Goal: Navigation & Orientation: Understand site structure

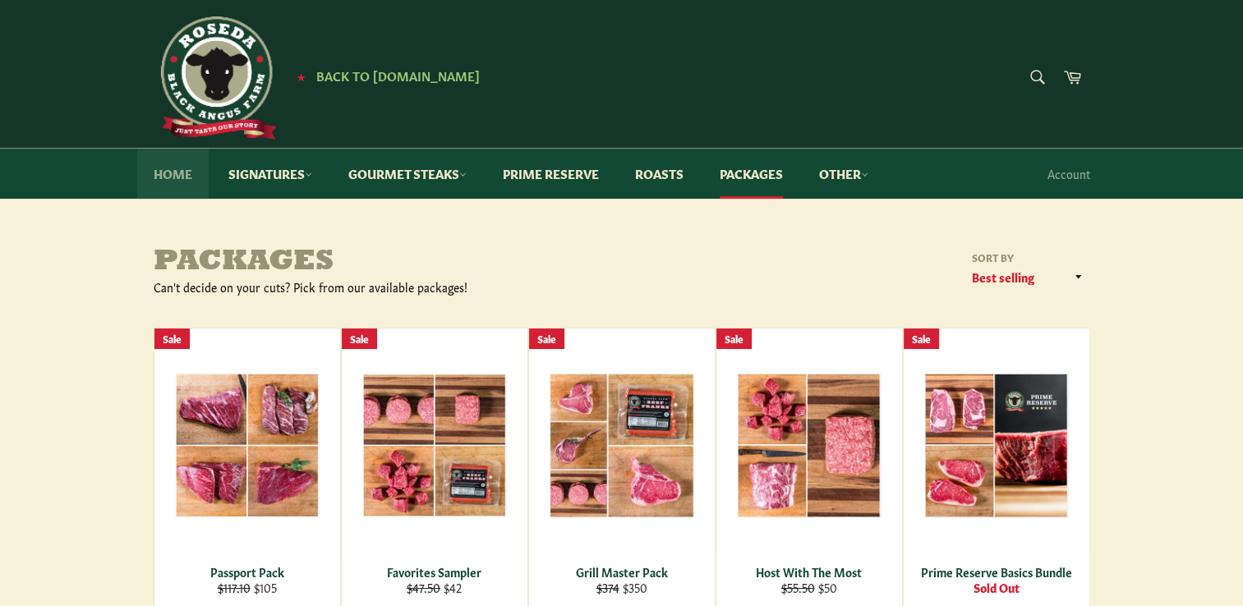
click at [180, 171] on link "Home" at bounding box center [172, 174] width 71 height 50
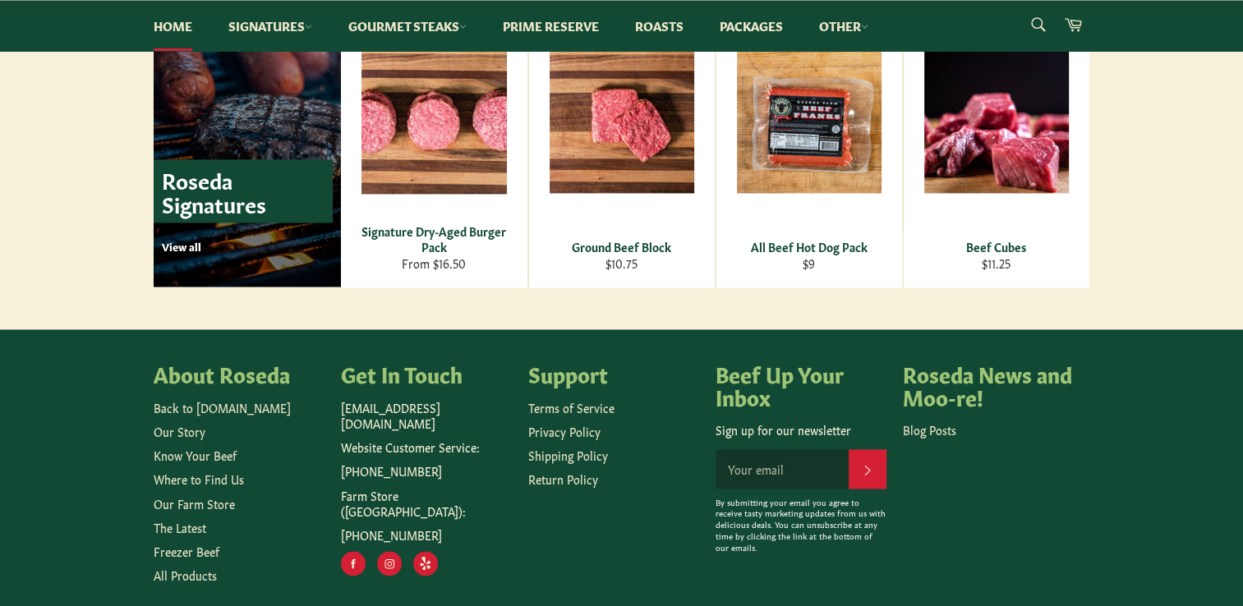
scroll to position [2353, 0]
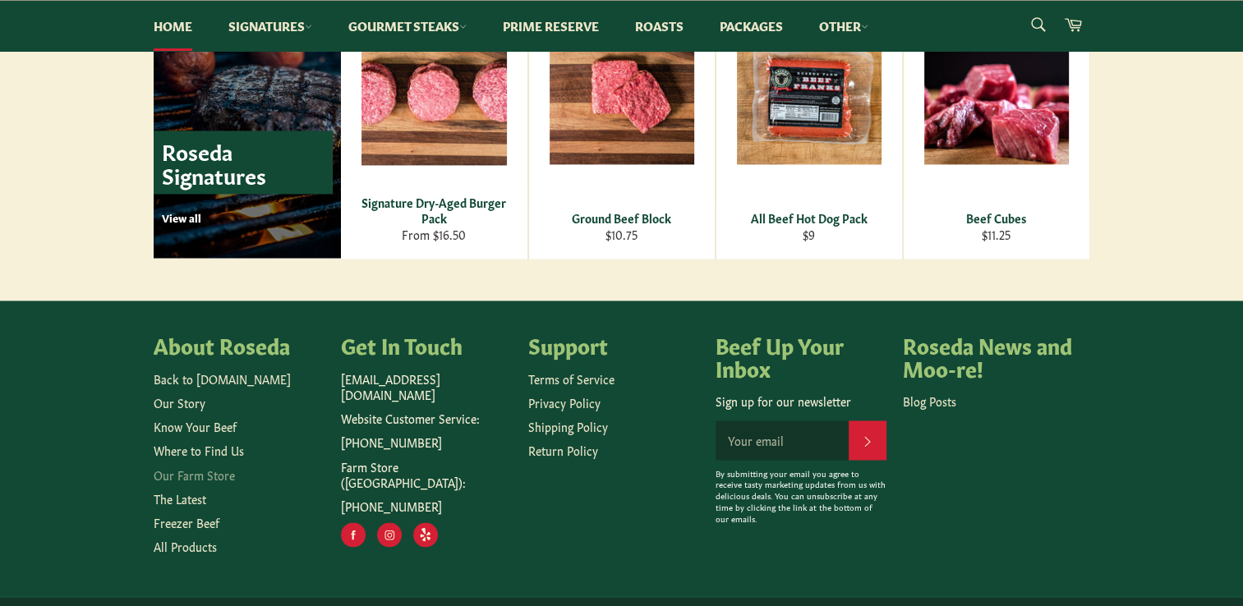
click at [201, 478] on link "Our Farm Store" at bounding box center [194, 475] width 81 height 16
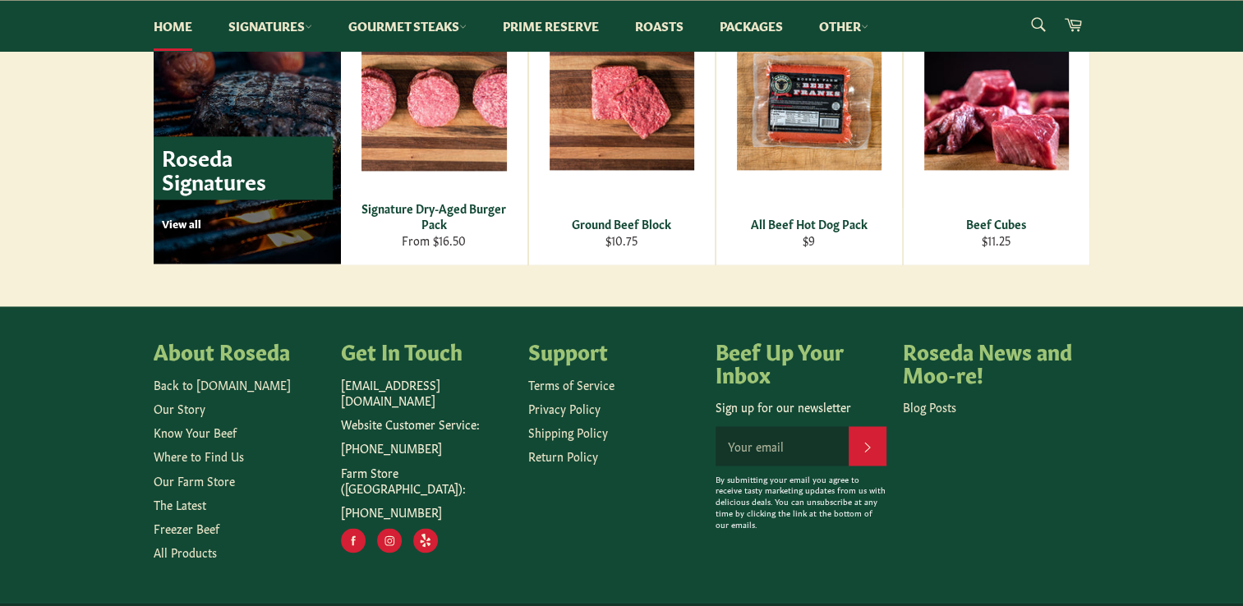
scroll to position [2328, 0]
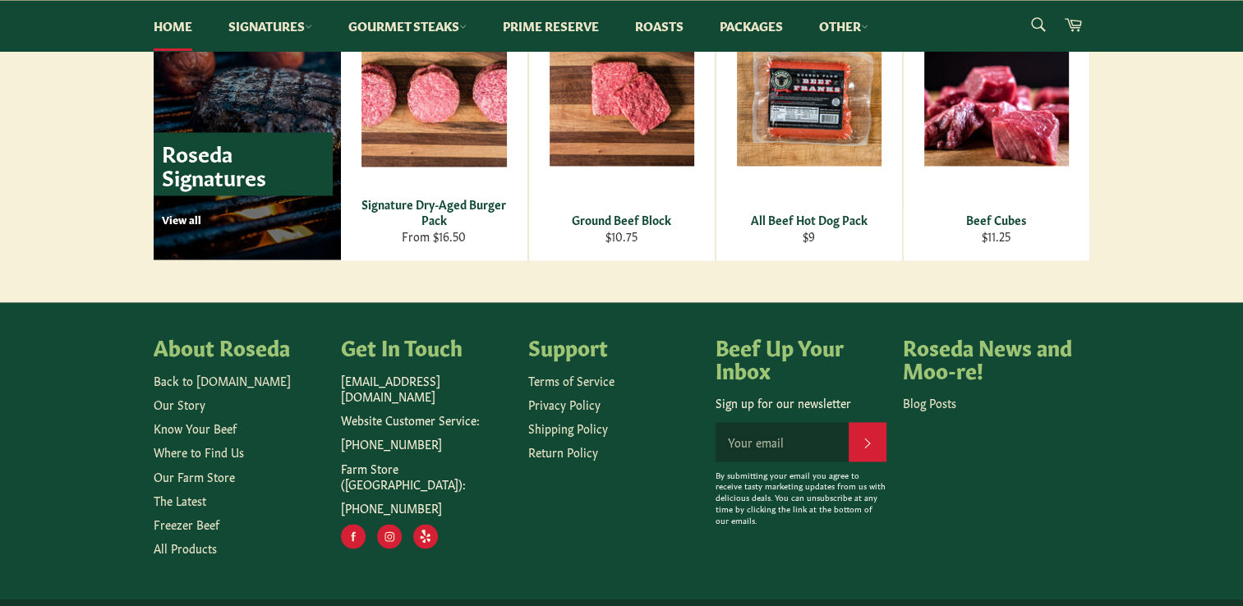
click at [210, 388] on ul "Back to Roseda.com Our Story Know Your Beef Where to Find Us Our Farm Store The…" at bounding box center [239, 465] width 171 height 184
click at [212, 383] on link "Back to [DOMAIN_NAME]" at bounding box center [222, 380] width 137 height 16
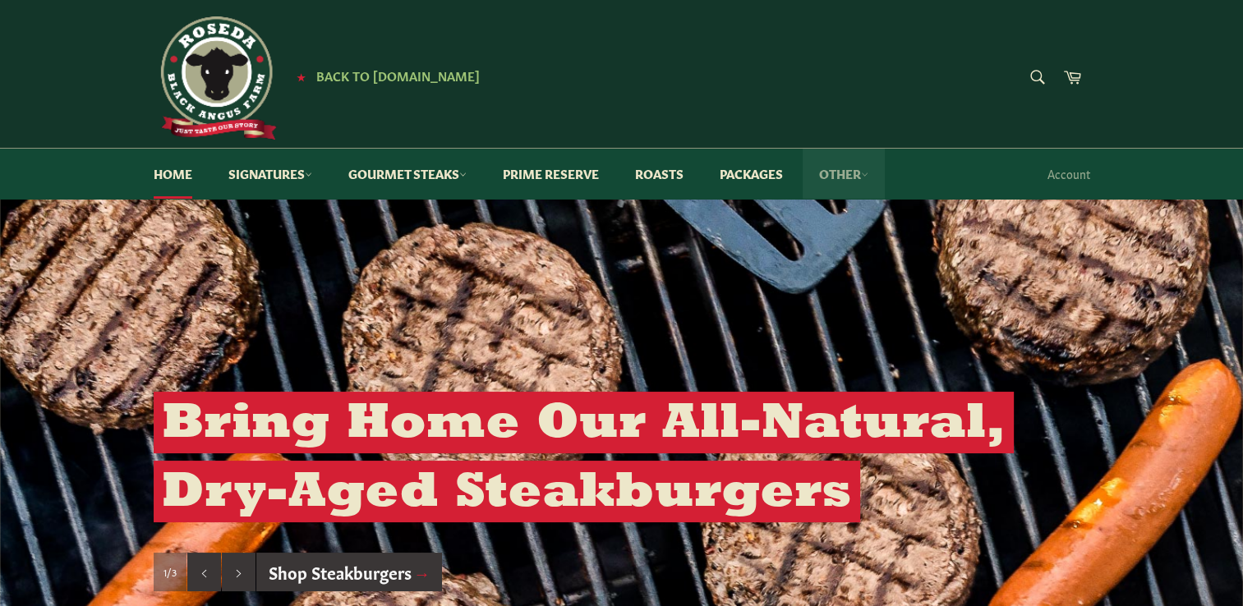
click at [869, 173] on icon at bounding box center [864, 174] width 7 height 7
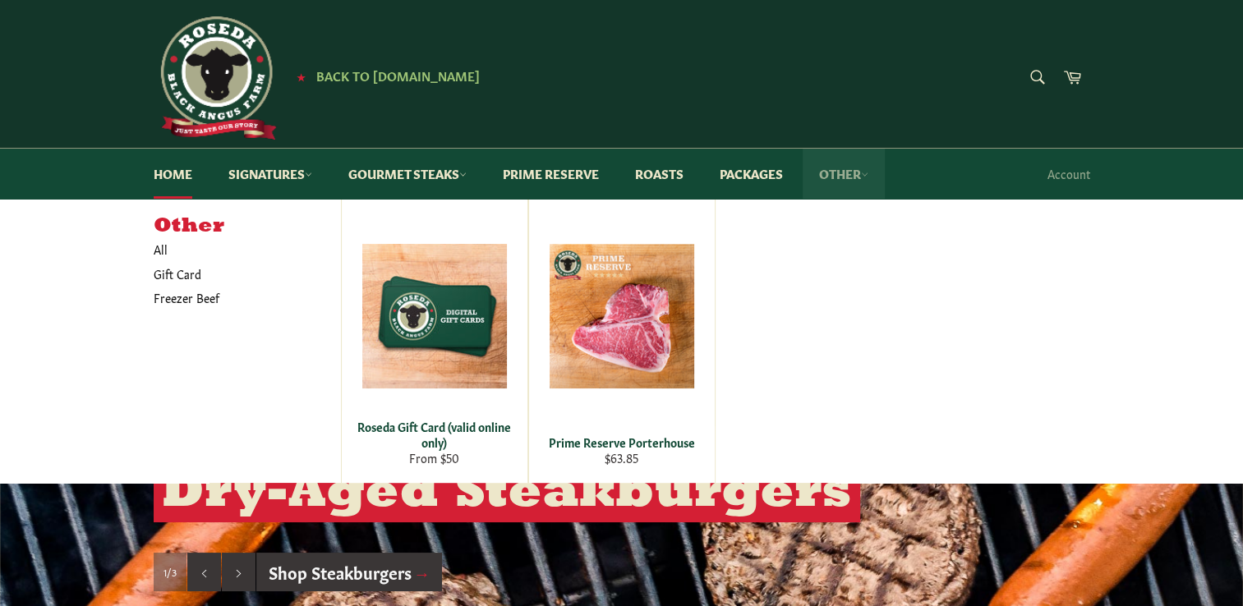
click at [869, 173] on icon at bounding box center [864, 174] width 7 height 7
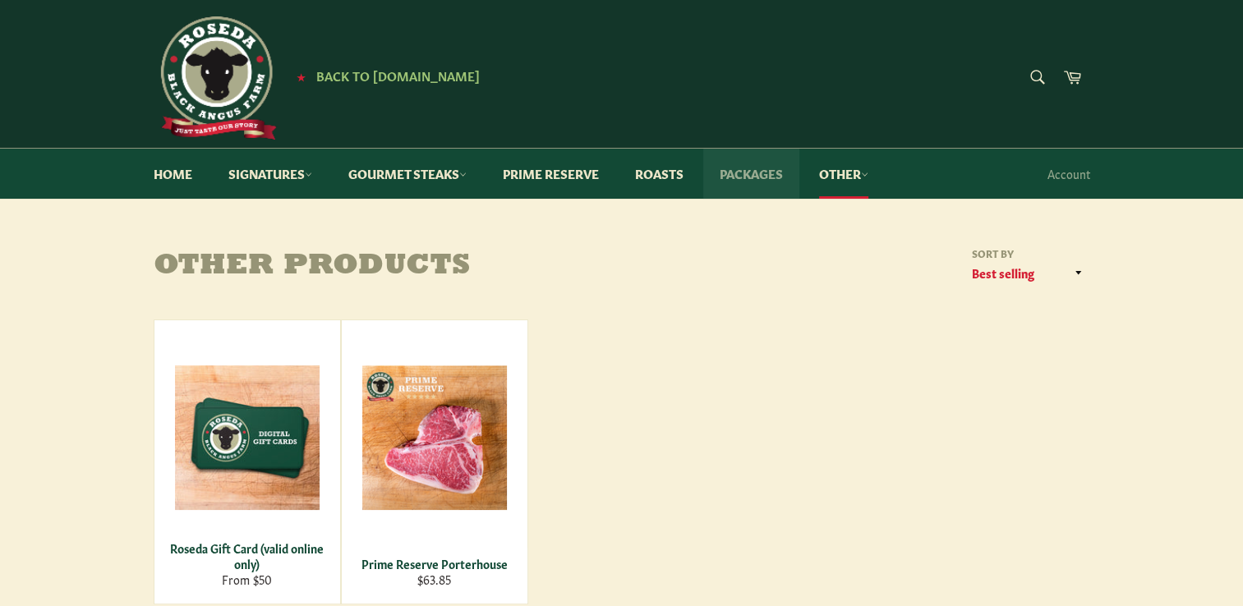
click at [751, 178] on link "Packages" at bounding box center [751, 174] width 96 height 50
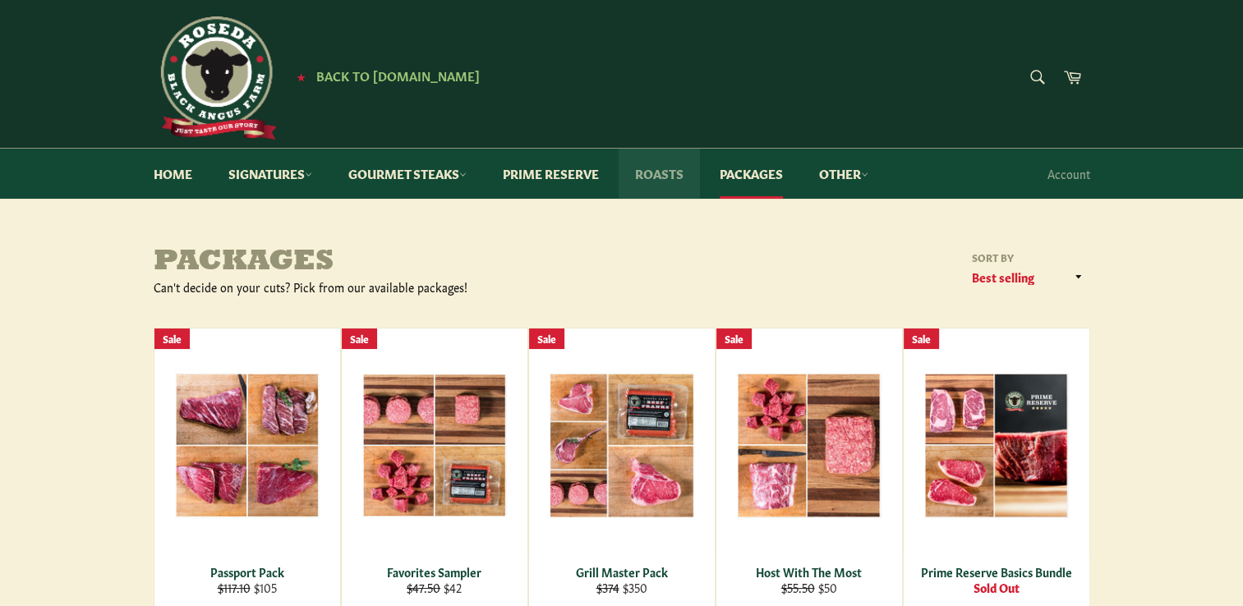
click at [660, 176] on link "Roasts" at bounding box center [659, 174] width 81 height 50
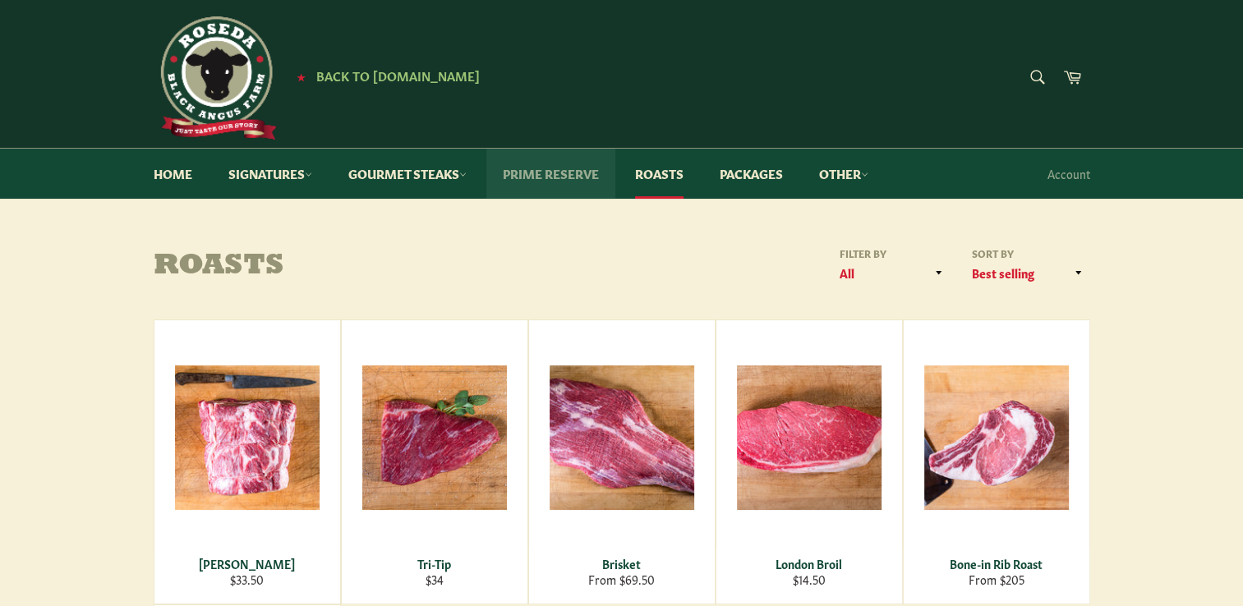
click at [541, 178] on link "Prime Reserve" at bounding box center [550, 174] width 129 height 50
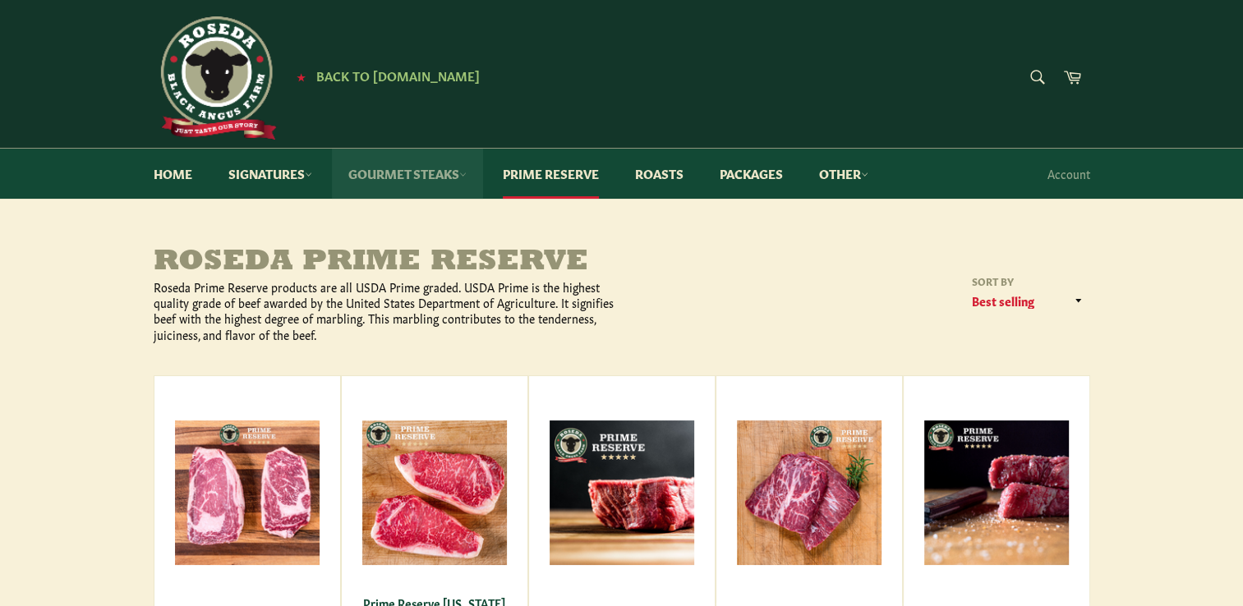
click at [426, 173] on link "Gourmet Steaks" at bounding box center [407, 174] width 151 height 50
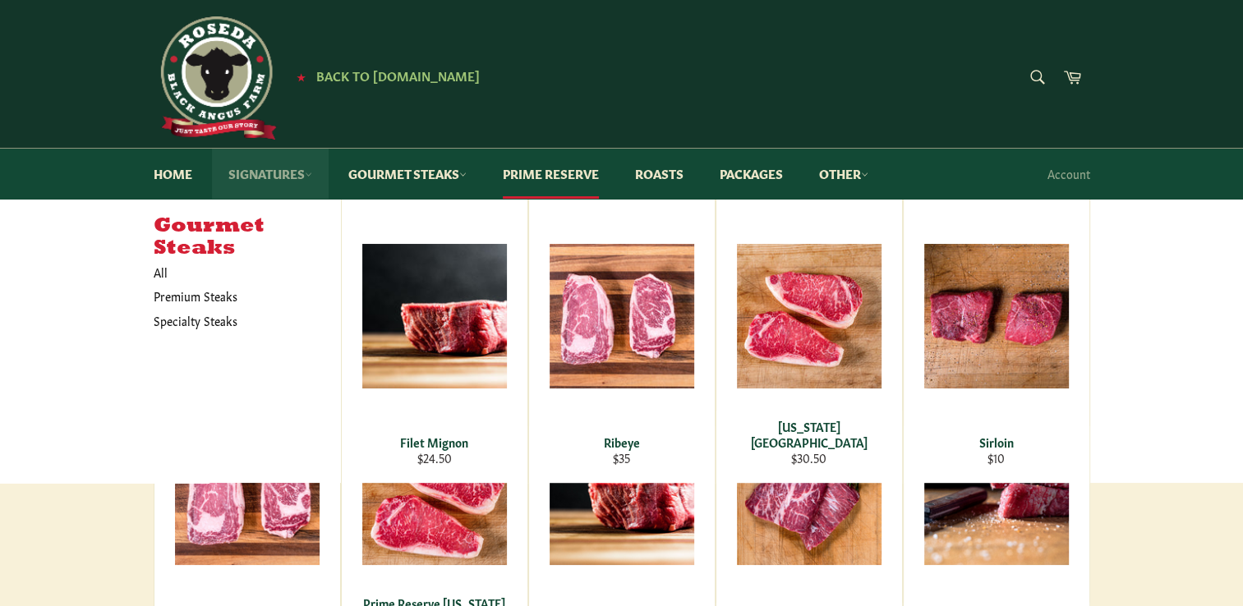
click at [286, 175] on link "Signatures" at bounding box center [270, 174] width 117 height 50
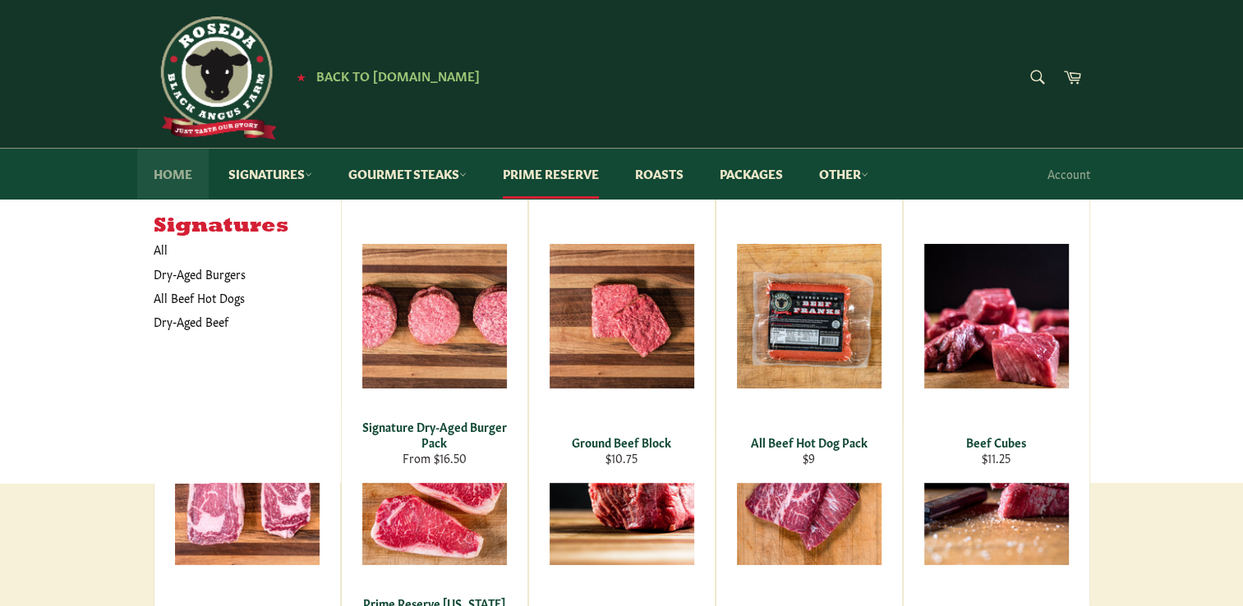
click at [182, 174] on link "Home" at bounding box center [172, 174] width 71 height 50
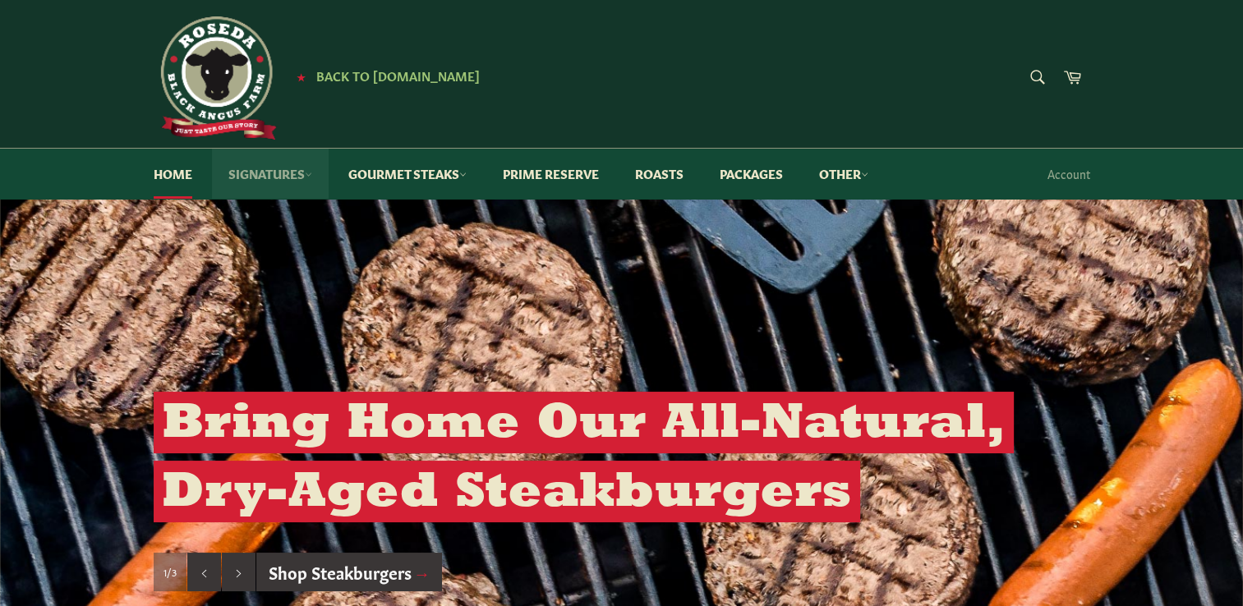
click at [304, 171] on link "Signatures" at bounding box center [270, 174] width 117 height 50
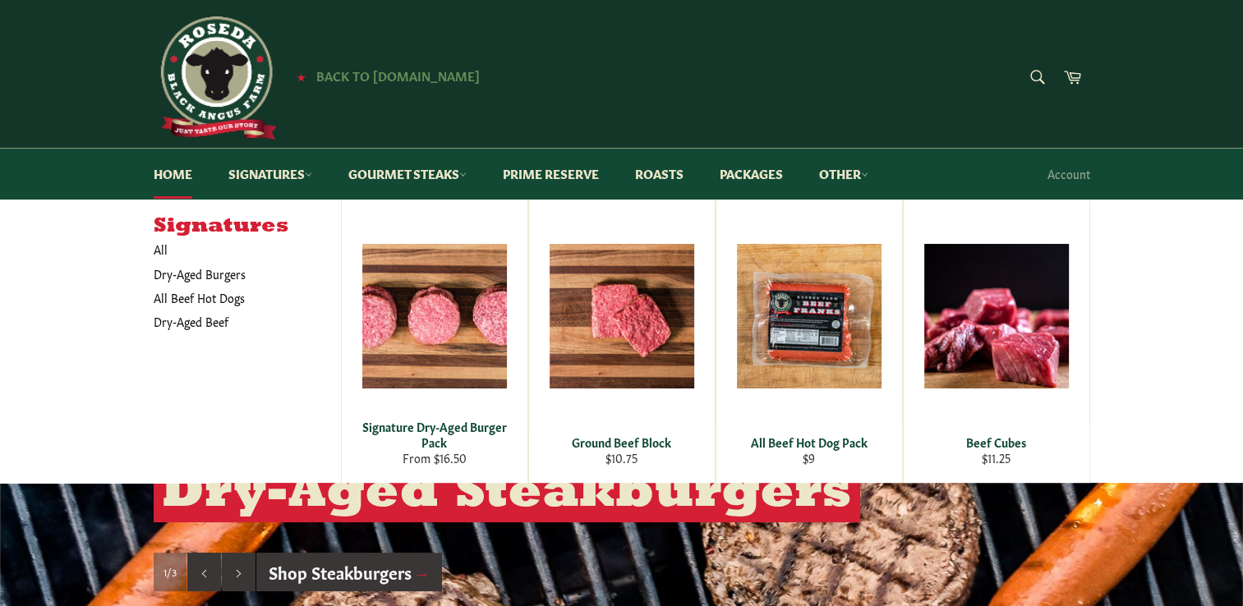
click at [421, 76] on span "Back to [DOMAIN_NAME]" at bounding box center [398, 75] width 164 height 17
